Goal: Check status

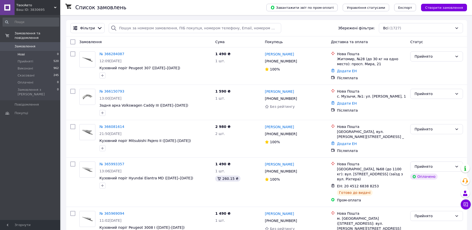
click at [31, 51] on li "Нові 0" at bounding box center [31, 54] width 62 height 7
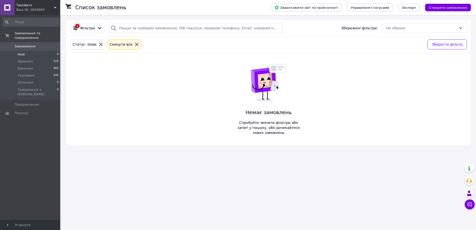
click at [42, 52] on li "Нові 0" at bounding box center [31, 54] width 62 height 7
click at [28, 51] on li "Нові 0" at bounding box center [31, 54] width 62 height 7
click at [34, 44] on span "Замовлення" at bounding box center [31, 46] width 32 height 5
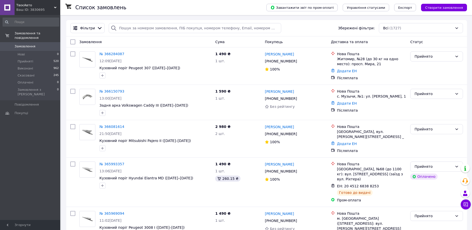
click at [45, 44] on link "Замовлення 0" at bounding box center [31, 46] width 62 height 9
click at [24, 52] on span "Нові" at bounding box center [21, 54] width 7 height 5
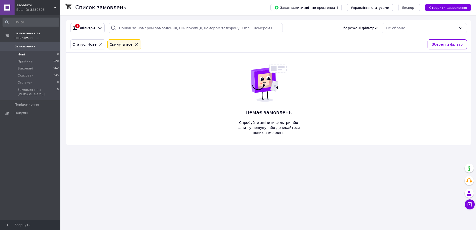
click at [25, 51] on li "Нові 0" at bounding box center [31, 54] width 62 height 7
click at [42, 51] on li "Нові 0" at bounding box center [31, 54] width 62 height 7
click at [36, 52] on li "Нові 0" at bounding box center [31, 54] width 62 height 7
click at [24, 51] on li "Нові 0" at bounding box center [31, 54] width 62 height 7
click at [23, 52] on span "Нові" at bounding box center [21, 54] width 7 height 5
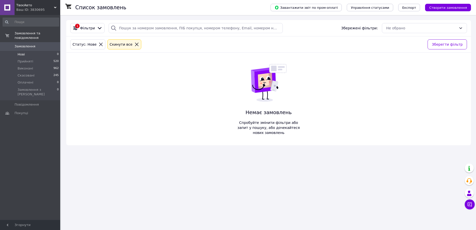
click at [32, 51] on li "Нові 0" at bounding box center [31, 54] width 62 height 7
click at [27, 51] on li "Нові 0" at bounding box center [31, 54] width 62 height 7
click at [39, 51] on li "Нові 0" at bounding box center [31, 54] width 62 height 7
click at [35, 51] on li "Нові 0" at bounding box center [31, 54] width 62 height 7
click at [39, 51] on li "Нові 0" at bounding box center [31, 54] width 62 height 7
